Goal: Complete application form

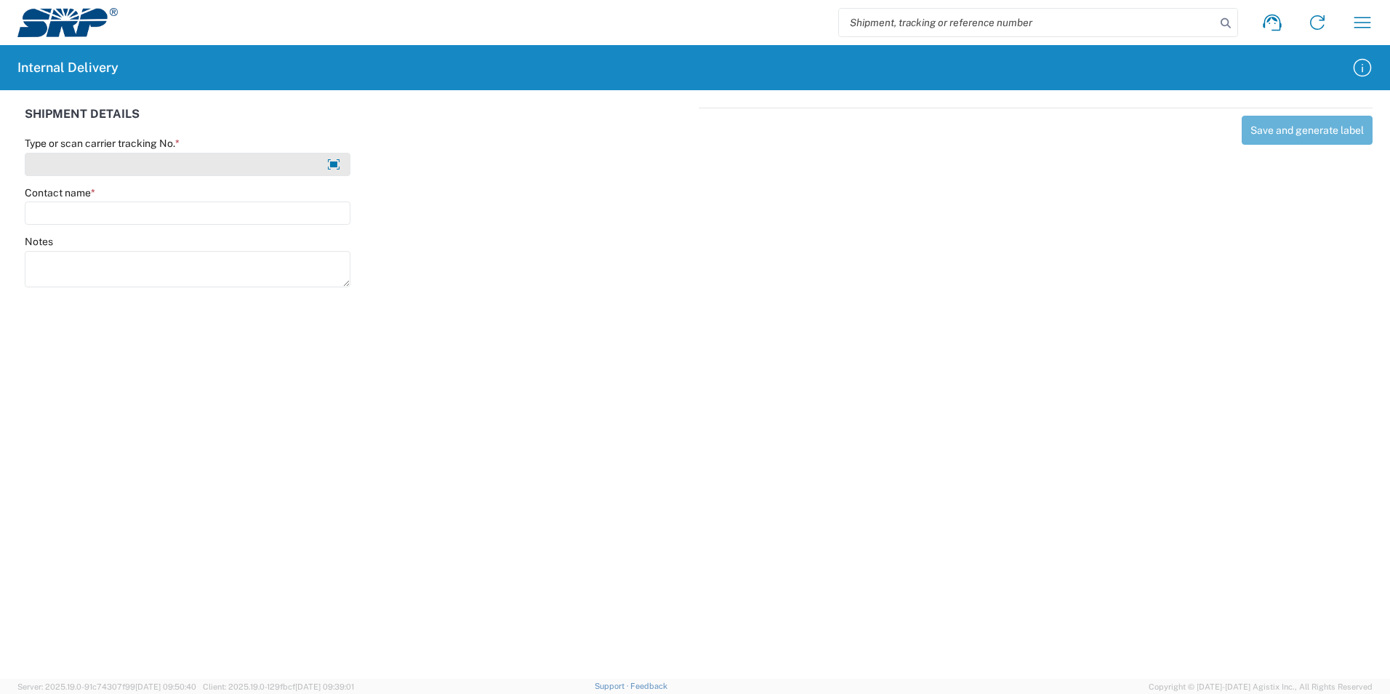
click at [213, 163] on input "Type or scan carrier tracking No. *" at bounding box center [188, 164] width 326 height 23
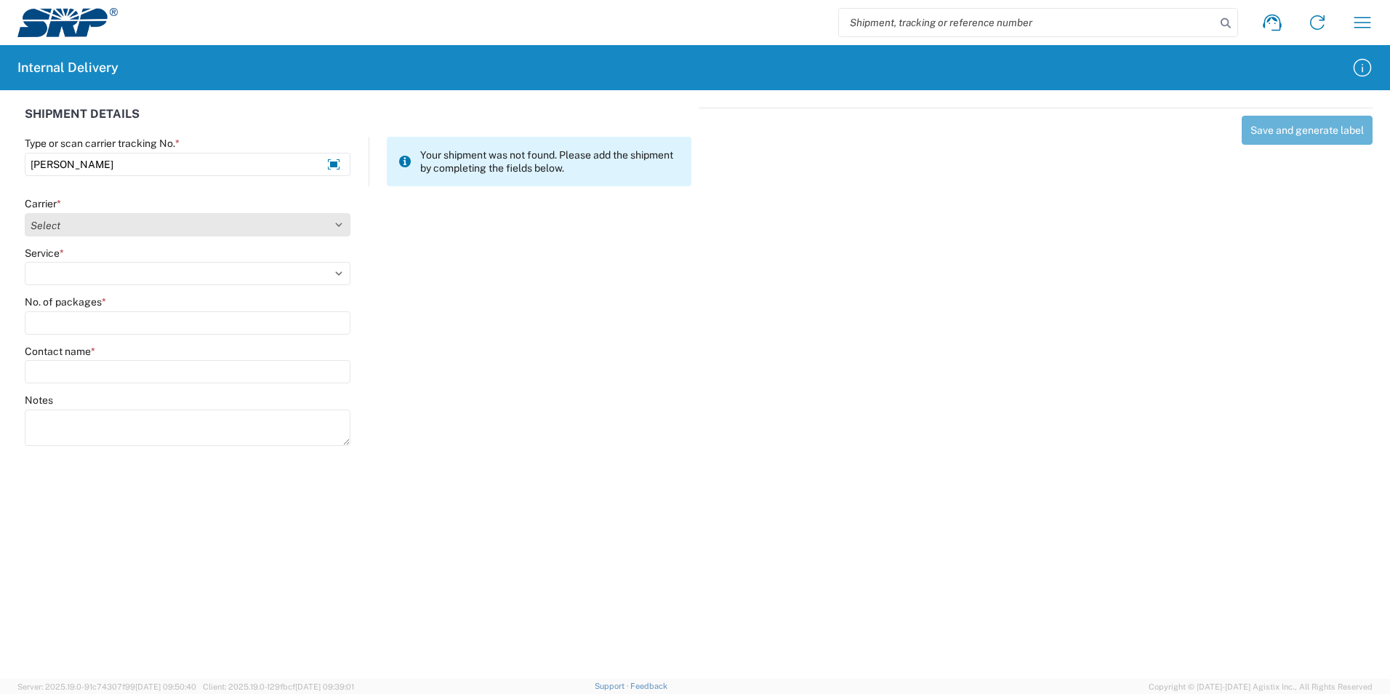
type input "[PERSON_NAME]"
click at [334, 222] on select "Select Amazon Logistics ATI Trucking BC Dimerco Logistics Empire Southwest FedE…" at bounding box center [188, 224] width 326 height 23
drag, startPoint x: 126, startPoint y: 167, endPoint x: -70, endPoint y: 167, distance: 195.6
click at [0, 167] on html "Shipment request Shipment tracking Internal delivery Transit update My profile …" at bounding box center [695, 347] width 1390 height 694
